Goal: Transaction & Acquisition: Book appointment/travel/reservation

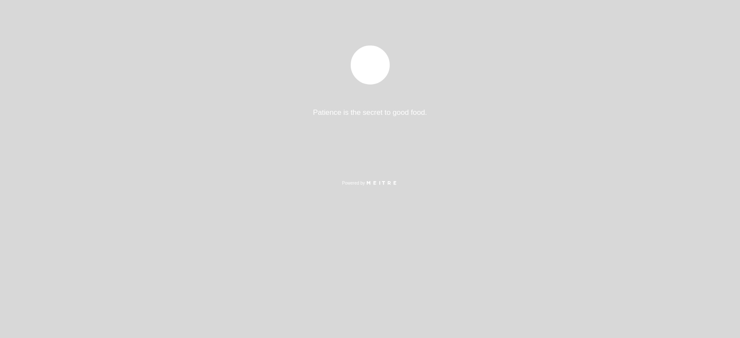
select select "pt"
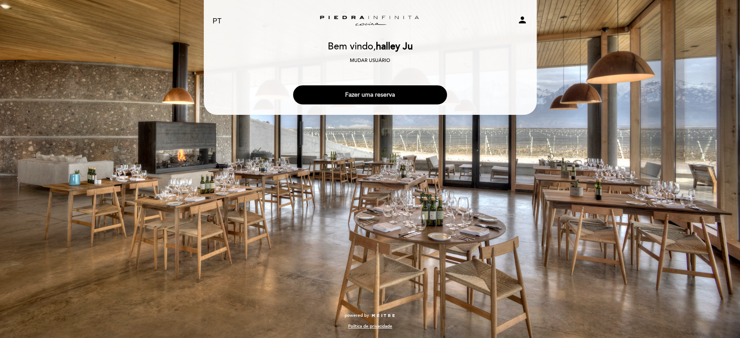
click at [371, 99] on button "Fazer uma reserva" at bounding box center [370, 94] width 154 height 19
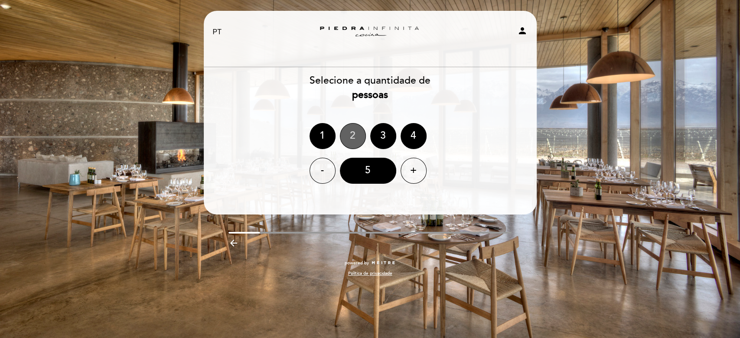
click at [348, 144] on div "2" at bounding box center [353, 136] width 26 height 26
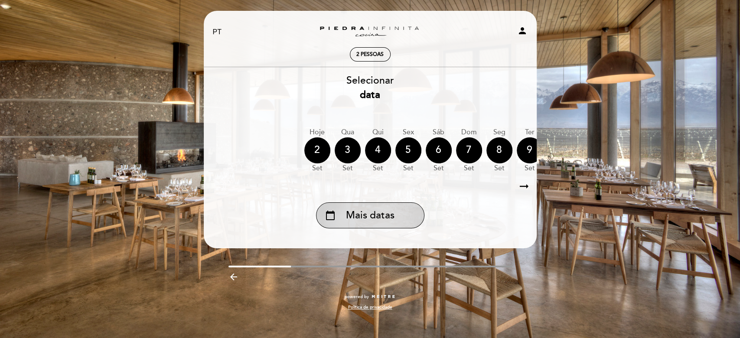
click at [362, 226] on div "calendar_today Mais datas" at bounding box center [370, 216] width 108 height 26
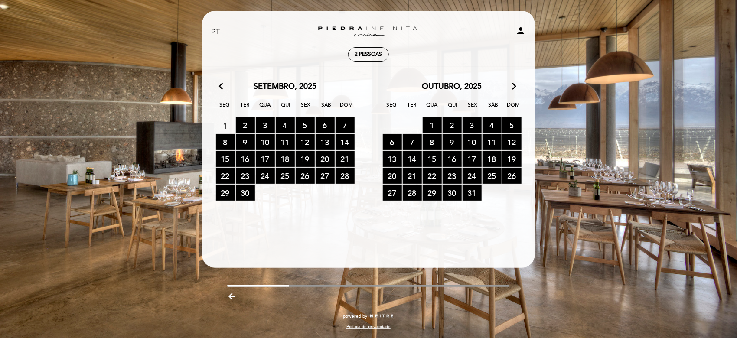
click at [514, 88] on icon "arrow_forward_ios" at bounding box center [514, 86] width 8 height 11
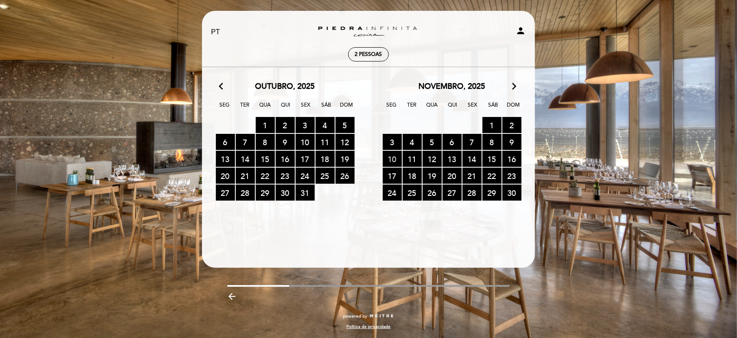
click at [395, 160] on span "10 RESERVAS DISPONÍVEIS" at bounding box center [392, 159] width 19 height 16
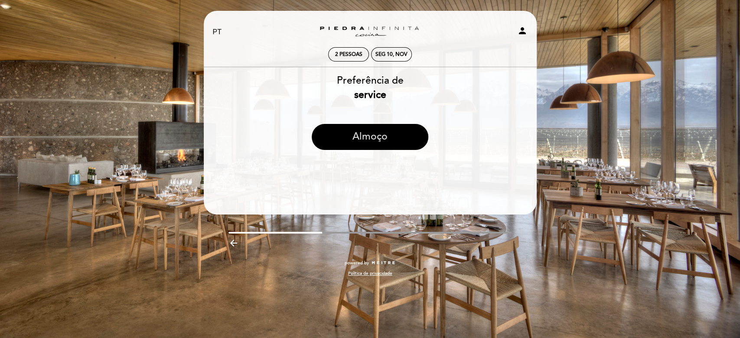
click at [394, 141] on button "Almoço" at bounding box center [370, 137] width 117 height 26
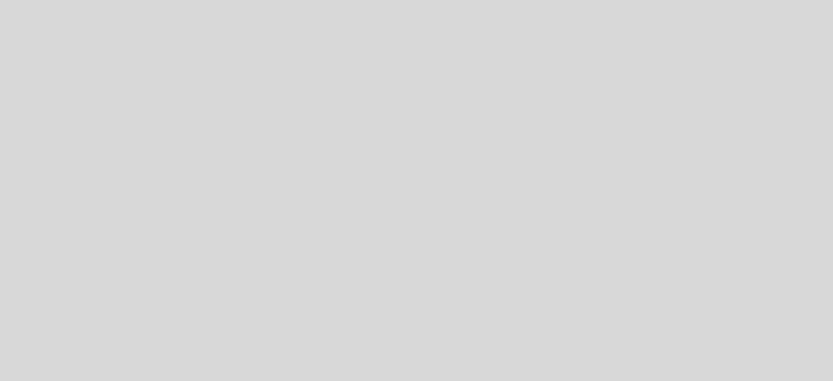
select select "pt"
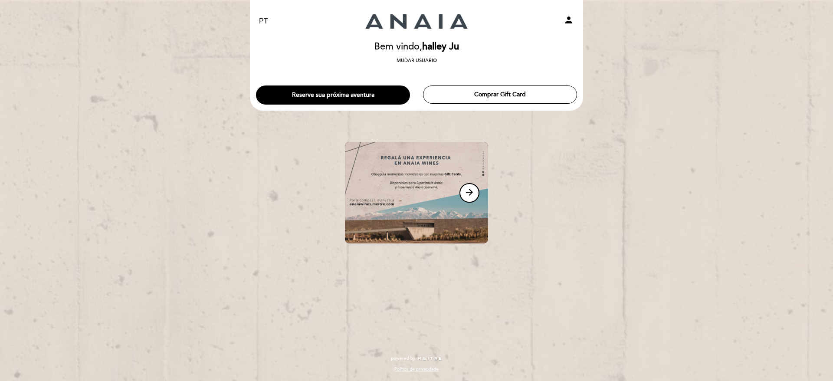
click at [381, 105] on header "EN ES PT Bodega Anaia person Bem vindo Bem vindo, halley Ju Mudar usuário Reser…" at bounding box center [416, 55] width 333 height 111
click at [381, 99] on button "Reserve sua próxima aventura" at bounding box center [333, 94] width 154 height 19
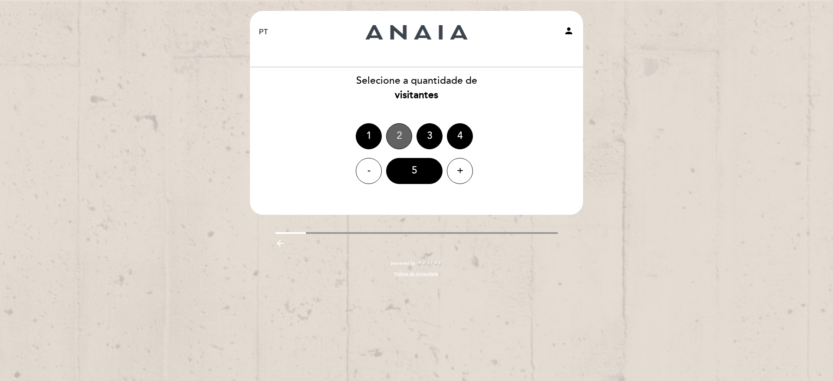
click at [389, 132] on div "2" at bounding box center [399, 136] width 26 height 26
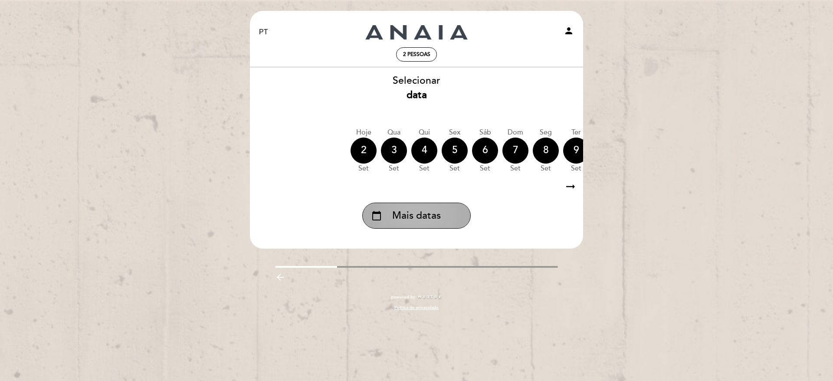
click at [389, 214] on div "calendar_today Mais datas" at bounding box center [416, 216] width 108 height 26
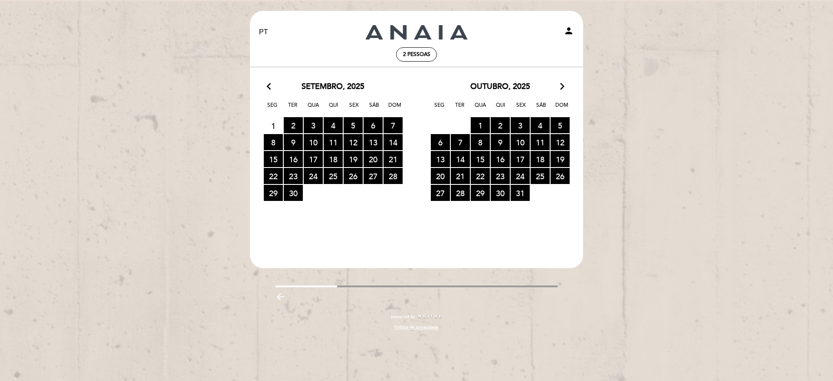
click at [560, 87] on icon "arrow_forward_ios" at bounding box center [562, 86] width 8 height 11
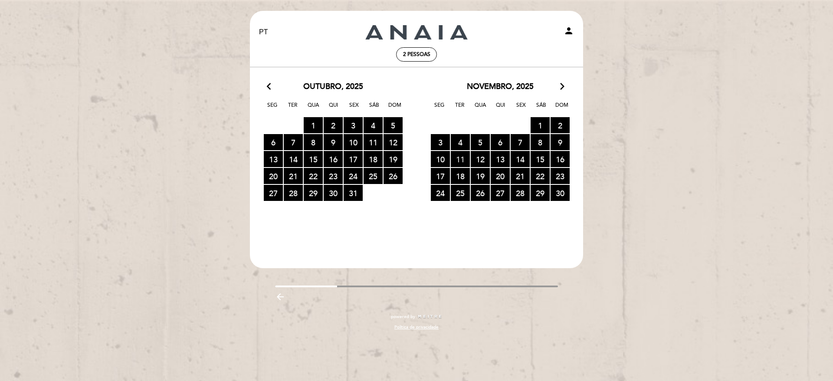
click at [465, 155] on span "11 RESERVAS DISPONÍVEIS" at bounding box center [460, 159] width 19 height 16
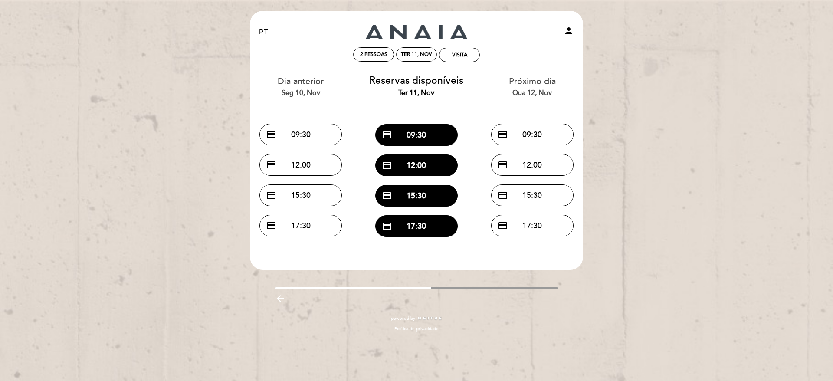
click at [278, 295] on icon "arrow_backward" at bounding box center [280, 298] width 10 height 10
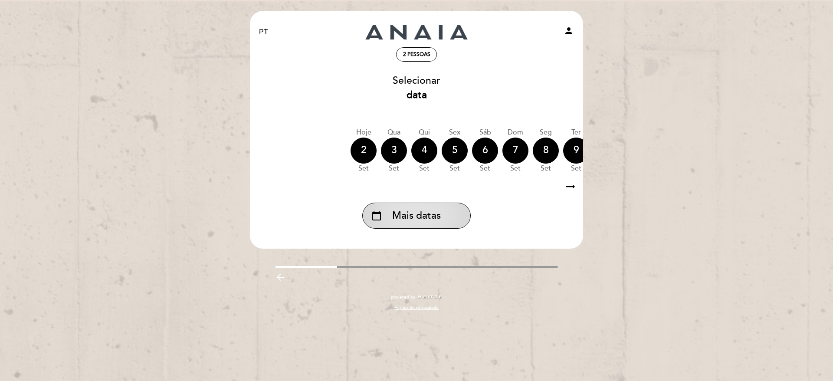
click at [442, 219] on div "calendar_today Mais datas" at bounding box center [416, 216] width 108 height 26
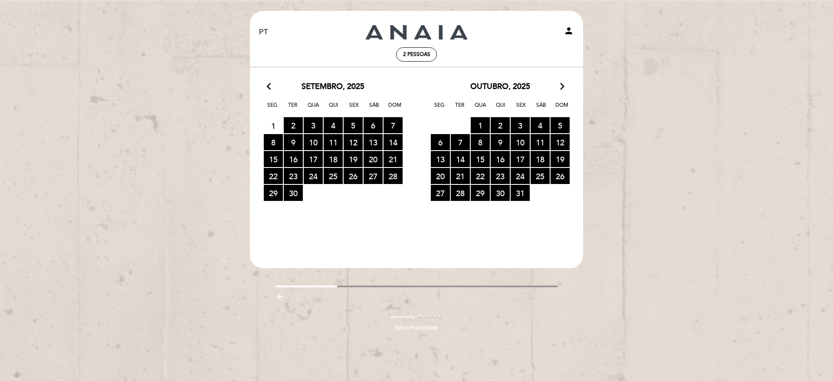
click at [563, 84] on icon "arrow_forward_ios" at bounding box center [562, 86] width 8 height 11
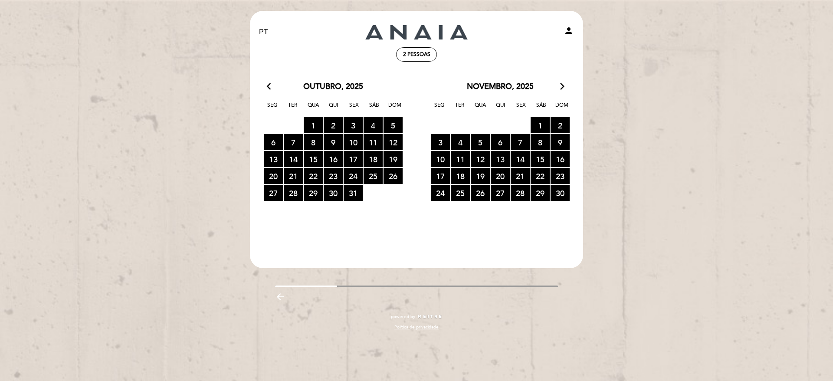
click at [504, 159] on span "13 RESERVAS DISPONÍVEIS" at bounding box center [500, 159] width 19 height 16
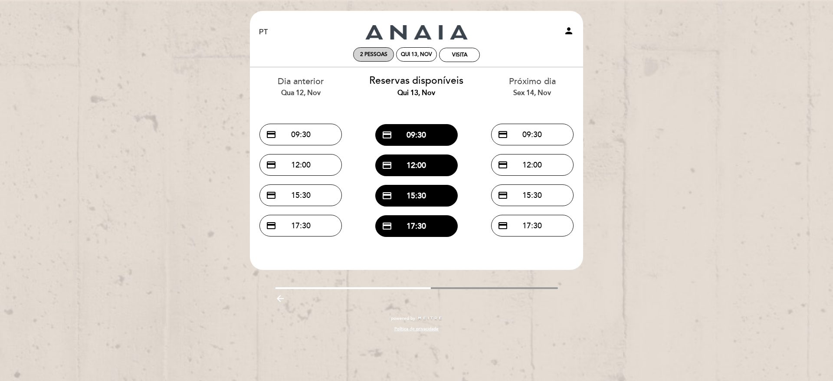
click at [370, 56] on span "2 pessoas" at bounding box center [373, 54] width 27 height 7
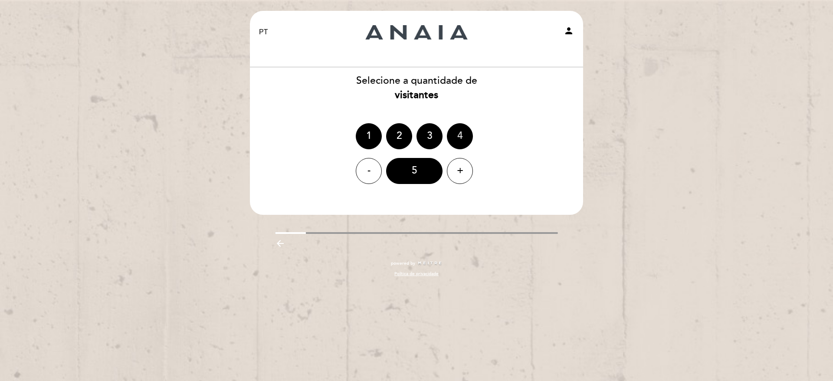
click at [458, 134] on div "4" at bounding box center [460, 136] width 26 height 26
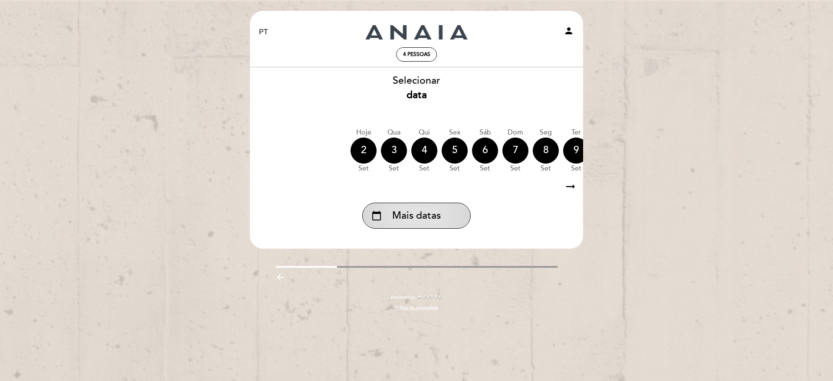
click at [430, 218] on span "Mais datas" at bounding box center [416, 216] width 49 height 14
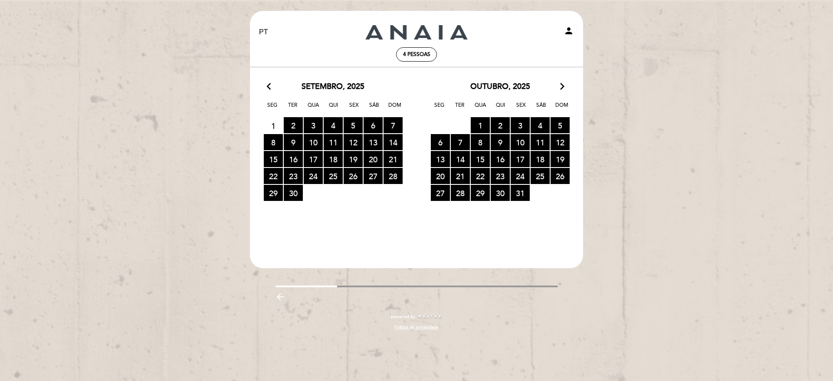
click at [560, 85] on icon "arrow_forward_ios" at bounding box center [562, 86] width 8 height 11
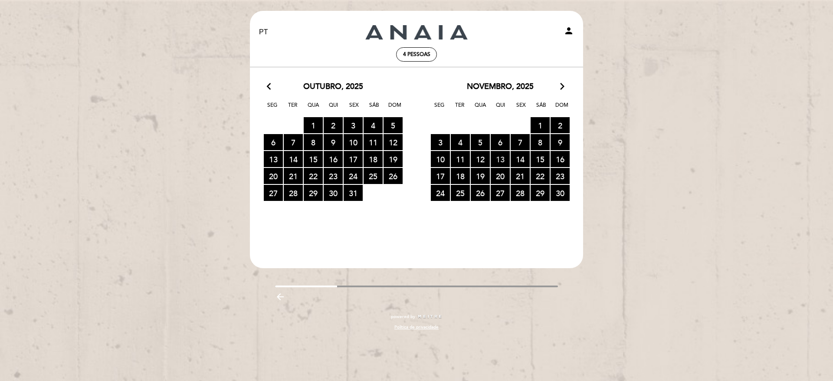
click at [494, 160] on span "13 RESERVAS DISPONÍVEIS" at bounding box center [500, 159] width 19 height 16
